Goal: Information Seeking & Learning: Learn about a topic

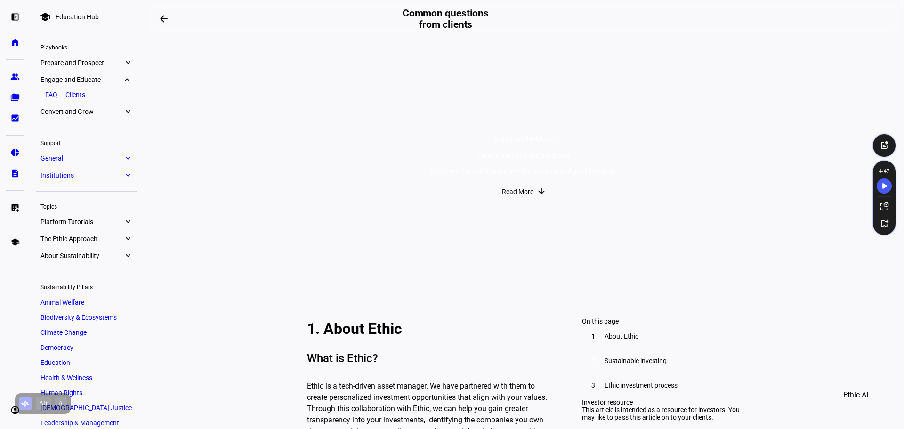
scroll to position [1271, 0]
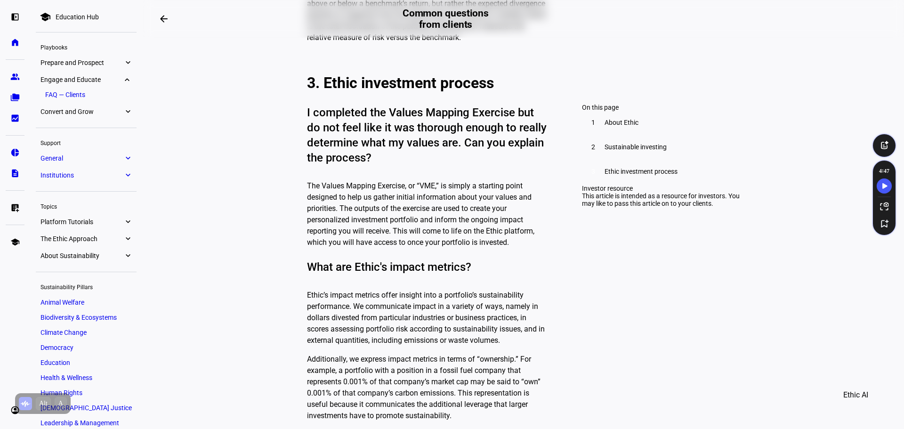
scroll to position [1507, 0]
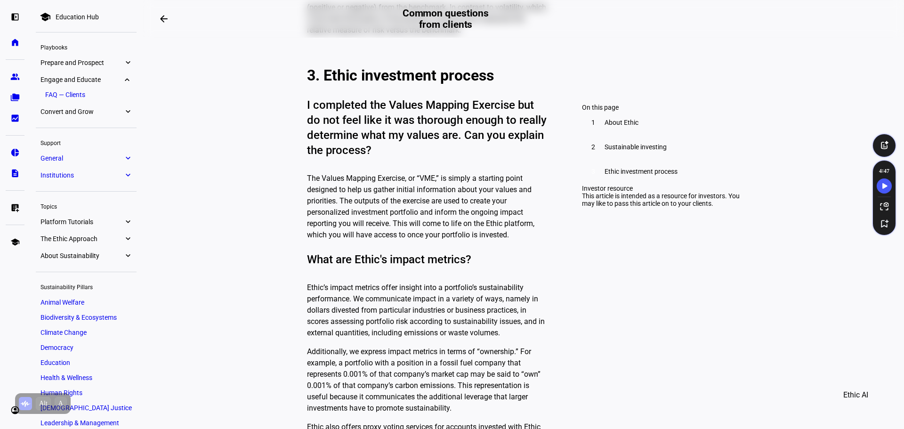
click at [294, 227] on circle "Speechify Inline player Play button" at bounding box center [291, 228] width 9 height 9
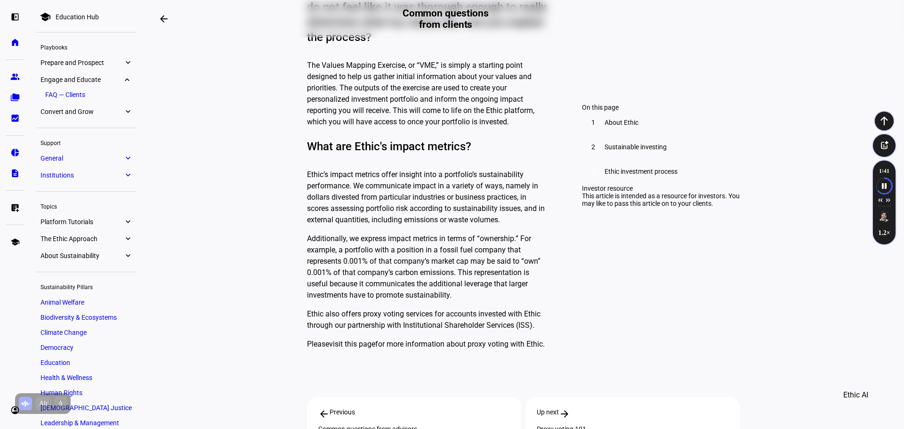
scroll to position [1648, 0]
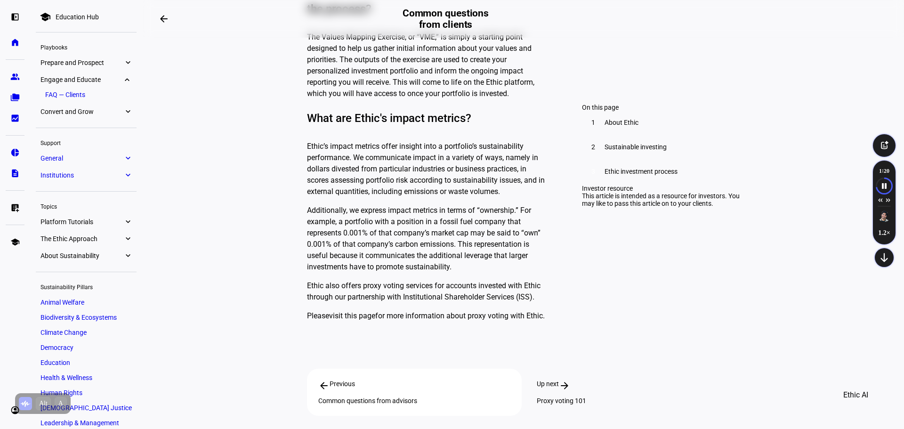
click at [566, 397] on div "Proxy voting 101" at bounding box center [633, 401] width 192 height 8
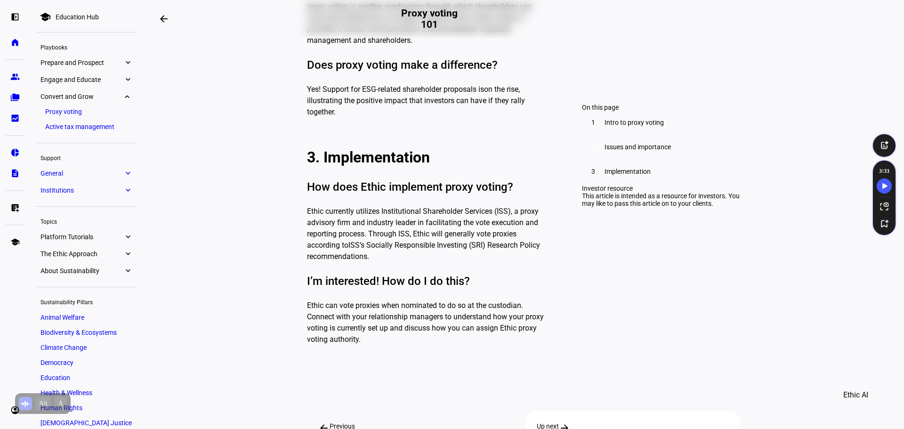
scroll to position [1083, 0]
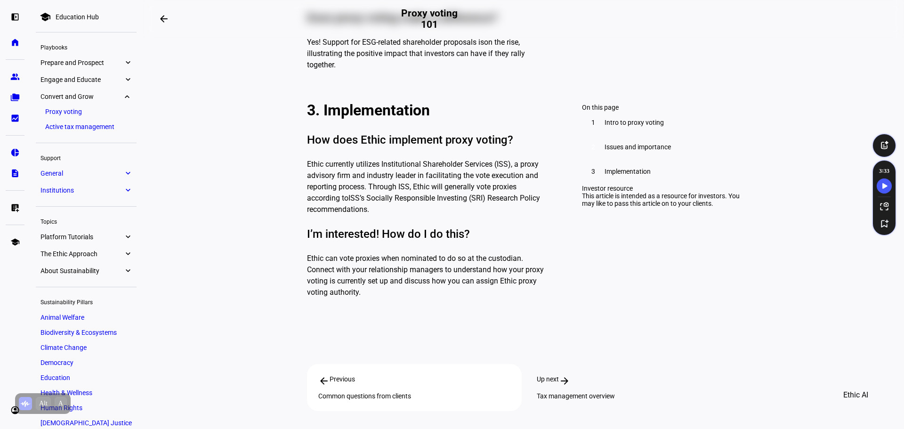
click at [681, 392] on div "Tax management overview" at bounding box center [633, 396] width 192 height 8
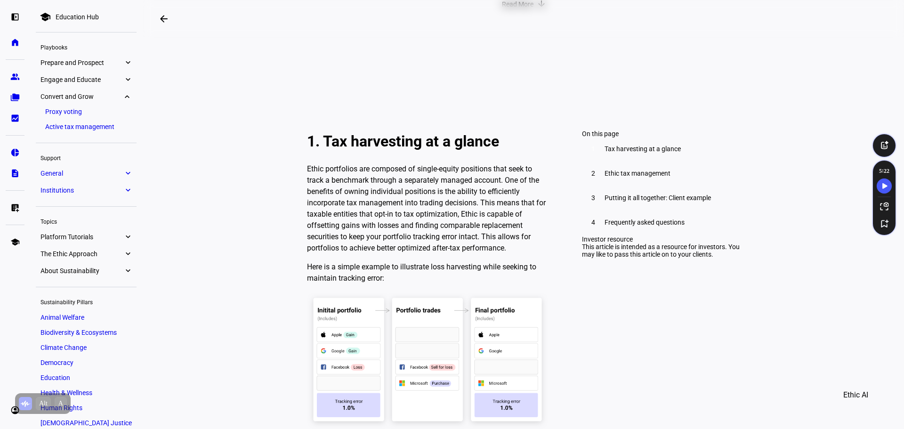
scroll to position [188, 0]
click at [294, 165] on circle "Speechify Inline player Play button" at bounding box center [291, 162] width 9 height 9
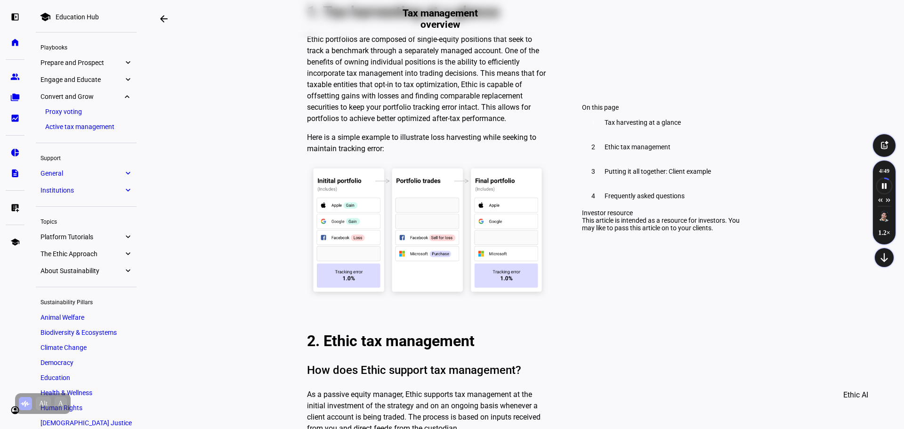
scroll to position [330, 0]
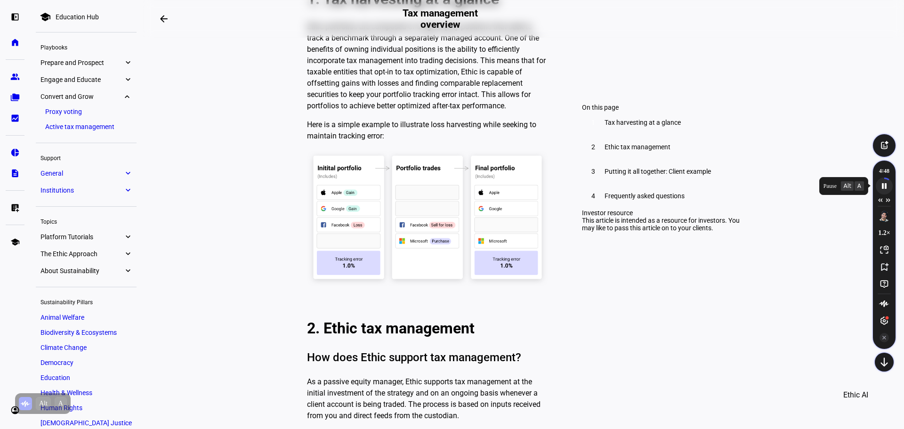
click at [886, 183] on icon "Speechify pause button" at bounding box center [884, 186] width 16 height 16
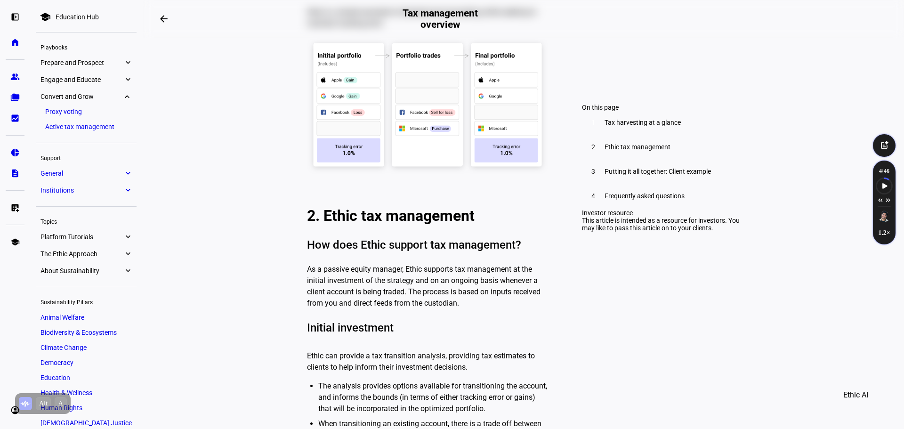
scroll to position [471, 0]
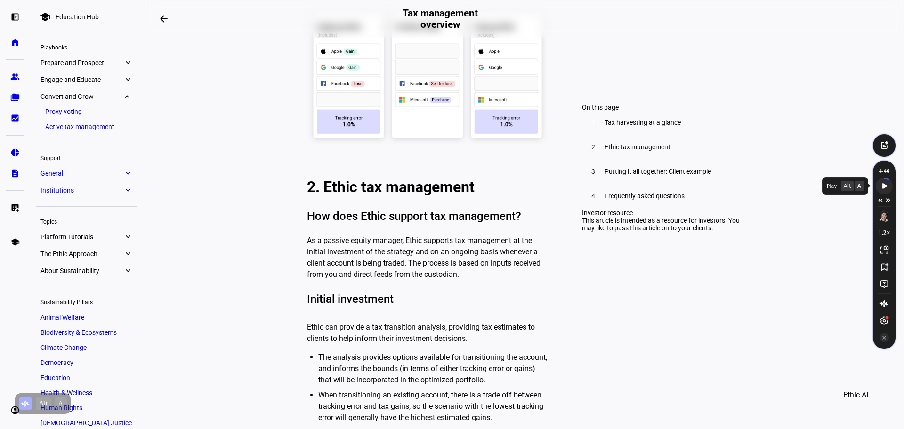
click at [880, 185] on icon "Speechify play button" at bounding box center [884, 186] width 13 height 8
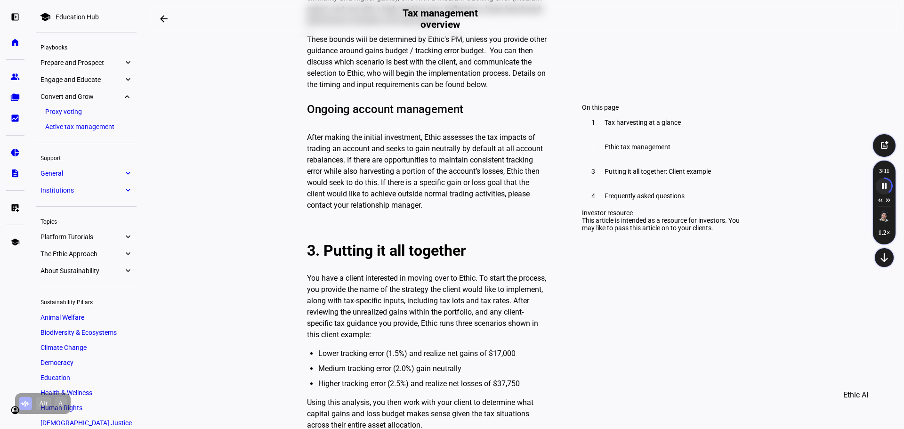
scroll to position [1036, 0]
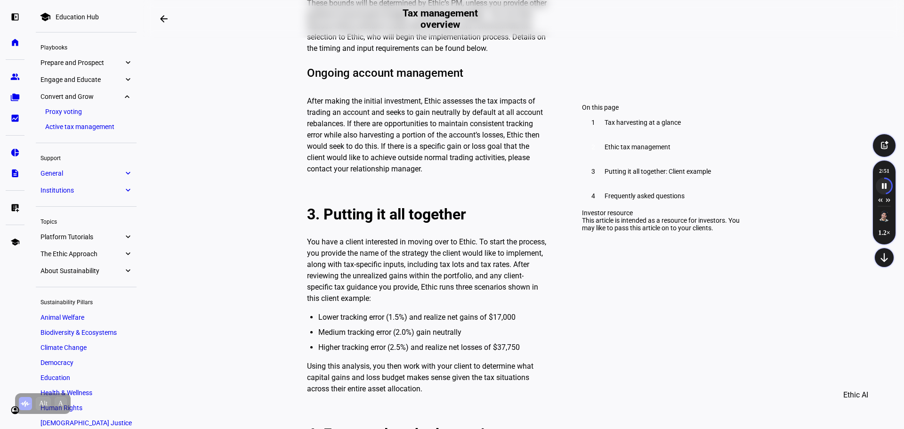
click at [316, 361] on p "Using this analysis, you then work with your client to determine what capital g…" at bounding box center [427, 378] width 241 height 34
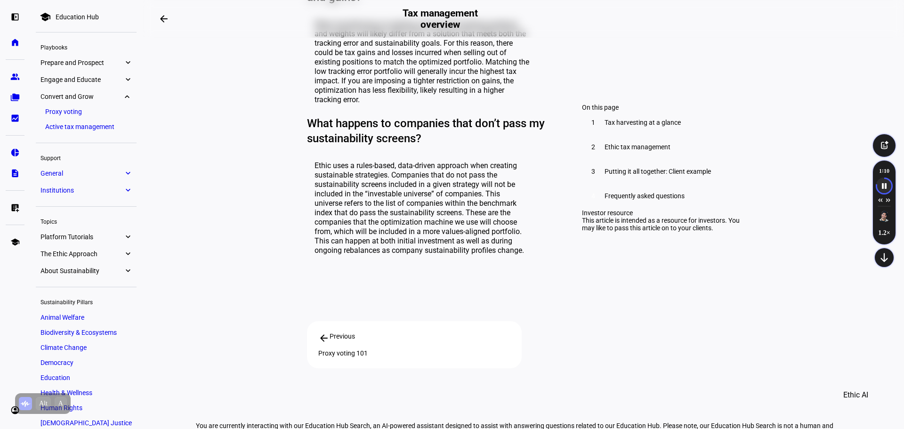
scroll to position [1810, 0]
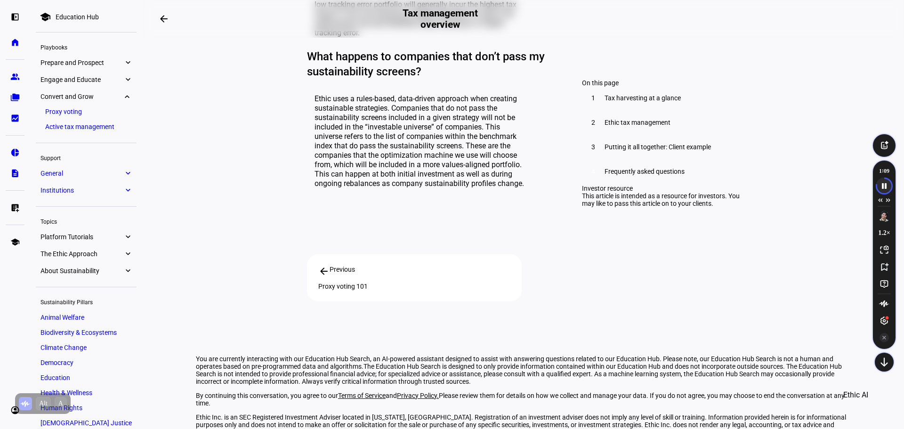
click at [883, 191] on icon "Speechify pause button" at bounding box center [884, 186] width 16 height 16
click at [57, 46] on div "Playbooks" at bounding box center [86, 46] width 101 height 13
click at [18, 48] on link "home Home" at bounding box center [15, 42] width 19 height 19
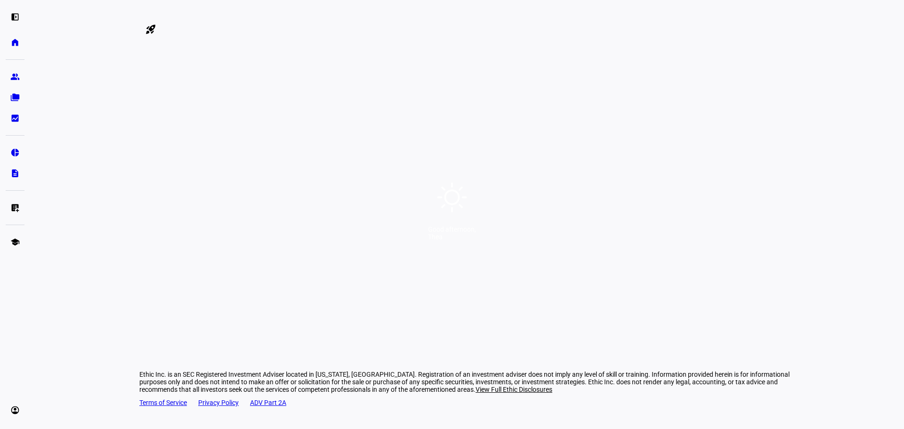
click at [455, 198] on icon at bounding box center [452, 197] width 34 height 34
click at [437, 223] on div "Good afternoon, Thea" at bounding box center [452, 214] width 904 height 429
drag, startPoint x: 431, startPoint y: 256, endPoint x: 366, endPoint y: 193, distance: 90.9
click at [388, 129] on div "Good afternoon, Thea" at bounding box center [452, 214] width 904 height 429
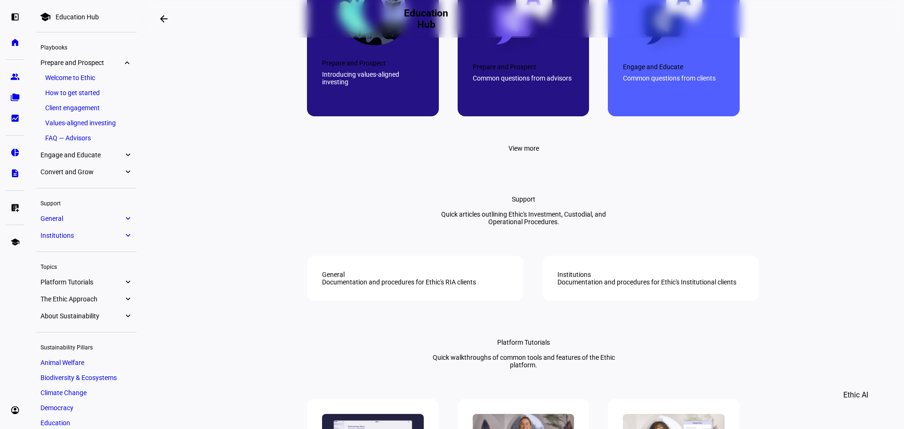
scroll to position [706, 0]
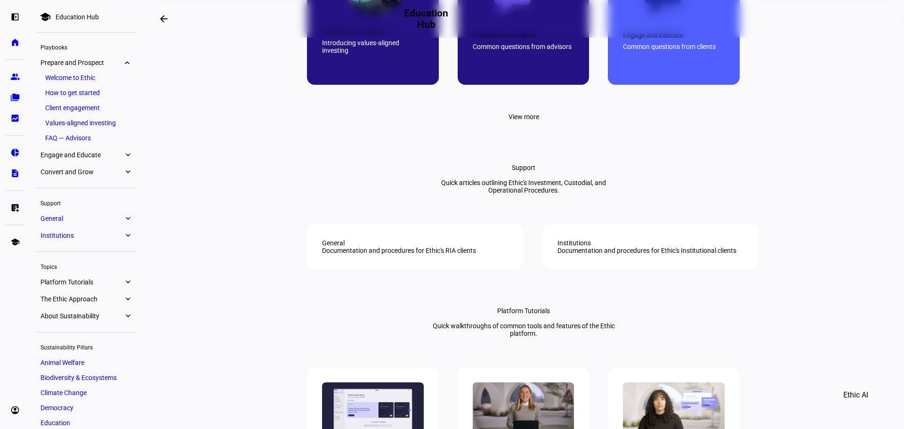
click at [527, 126] on span "View more" at bounding box center [524, 116] width 31 height 19
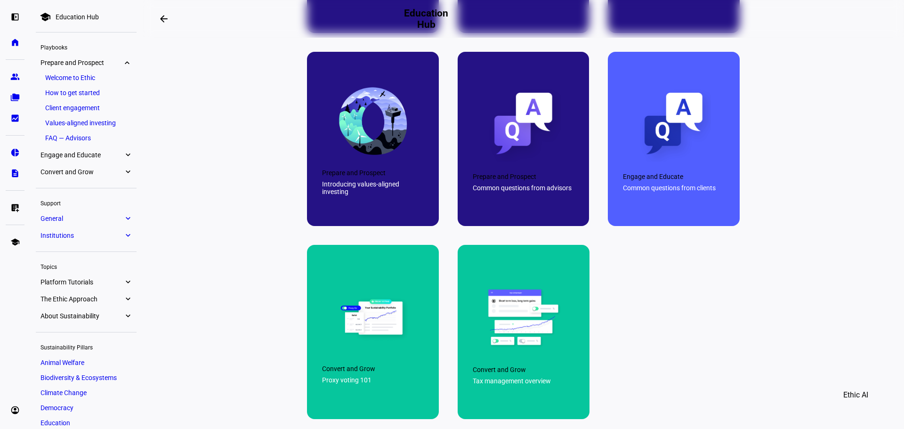
scroll to position [330, 0]
